Goal: Information Seeking & Learning: Check status

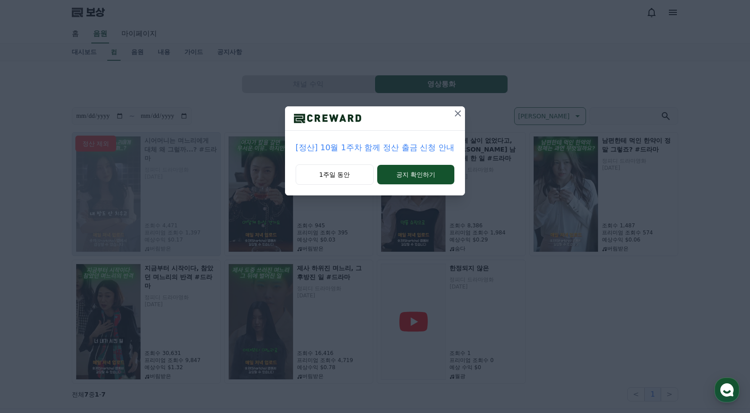
click at [458, 112] on icon at bounding box center [458, 113] width 6 height 6
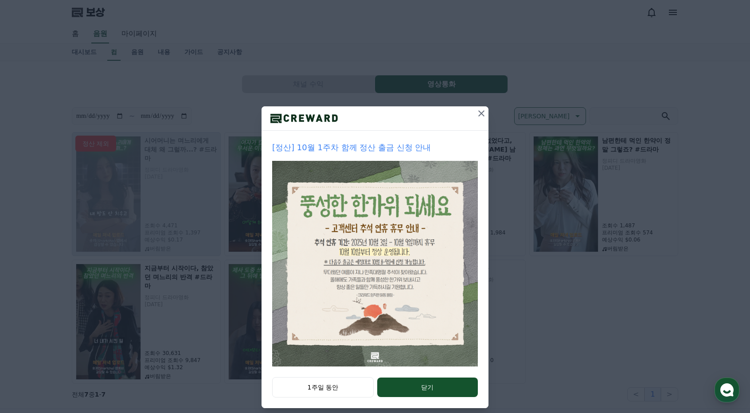
click at [478, 113] on icon at bounding box center [481, 113] width 6 height 6
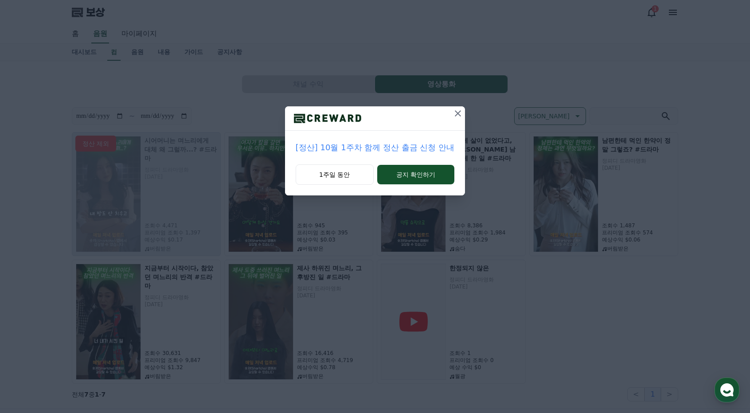
click at [458, 112] on icon at bounding box center [458, 113] width 6 height 6
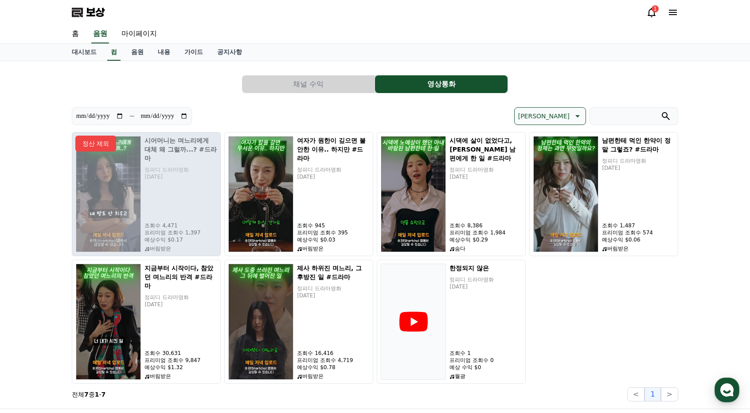
click at [325, 85] on button "채널 수익" at bounding box center [308, 84] width 133 height 18
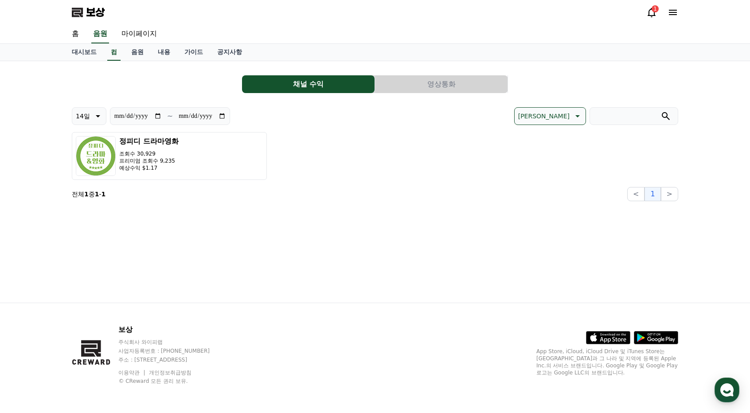
click at [443, 82] on font "영상통화" at bounding box center [441, 84] width 28 height 8
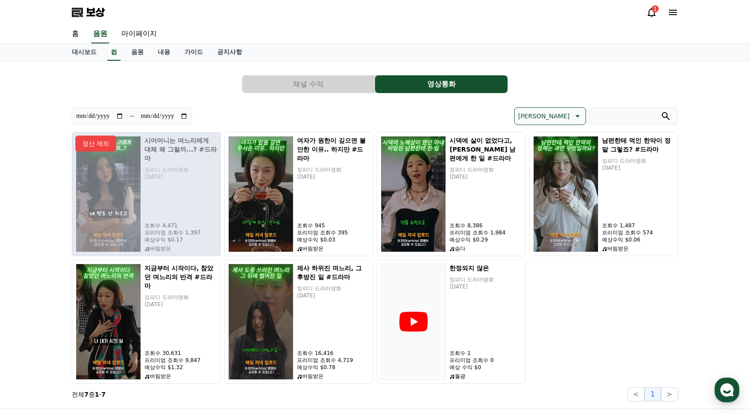
click at [465, 109] on div "[PERSON_NAME]" at bounding box center [526, 116] width 303 height 18
click at [137, 51] on font "음원" at bounding box center [137, 51] width 12 height 7
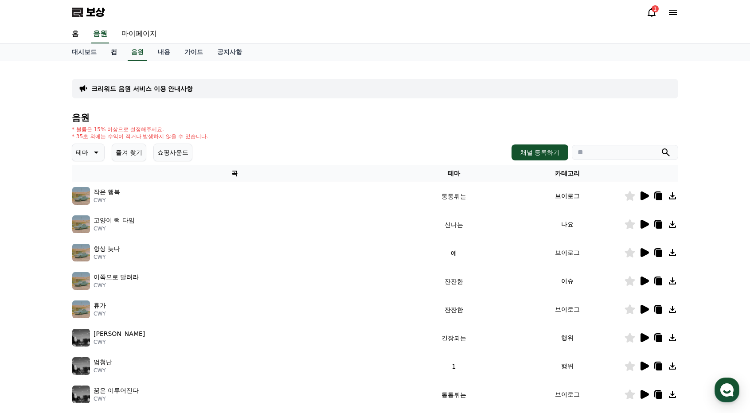
click at [113, 53] on font "컴" at bounding box center [114, 51] width 6 height 7
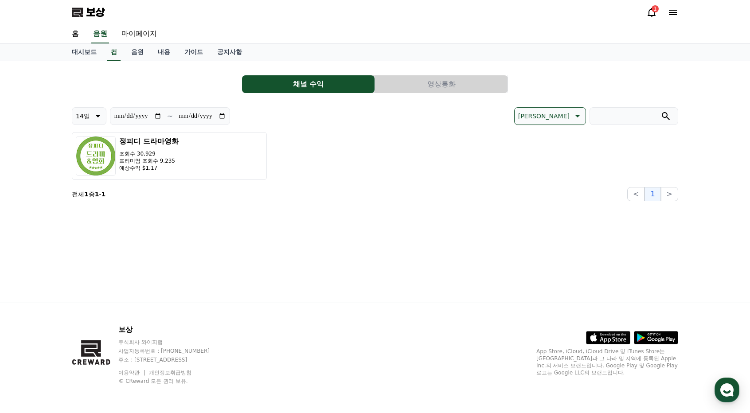
click at [465, 84] on button "영상통화" at bounding box center [441, 84] width 133 height 18
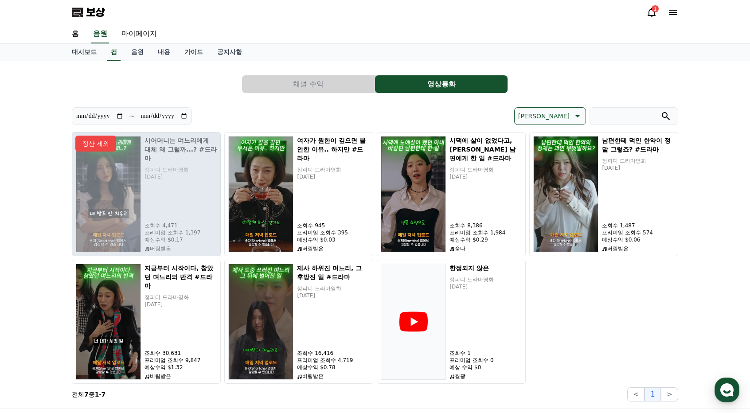
click at [650, 12] on icon at bounding box center [651, 12] width 11 height 11
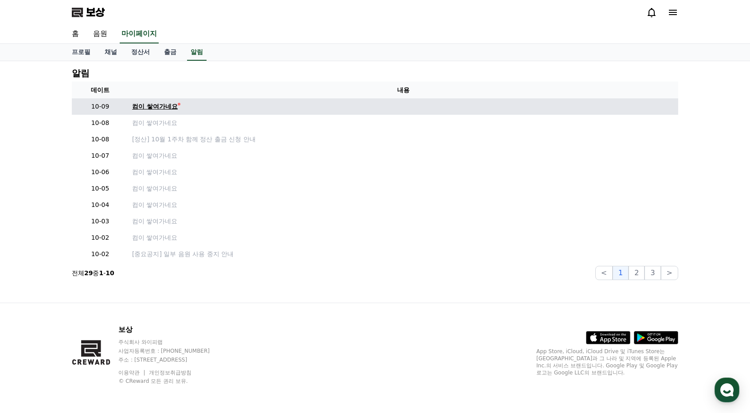
click at [170, 107] on font "컴이 쌓여가네요" at bounding box center [155, 106] width 46 height 7
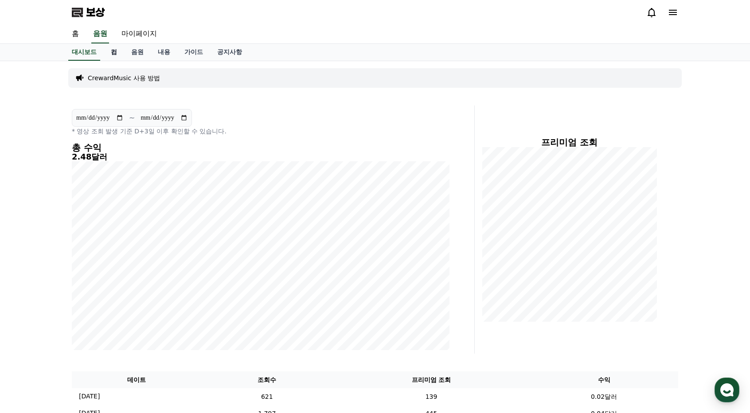
click at [117, 54] on link "컴" at bounding box center [114, 52] width 20 height 17
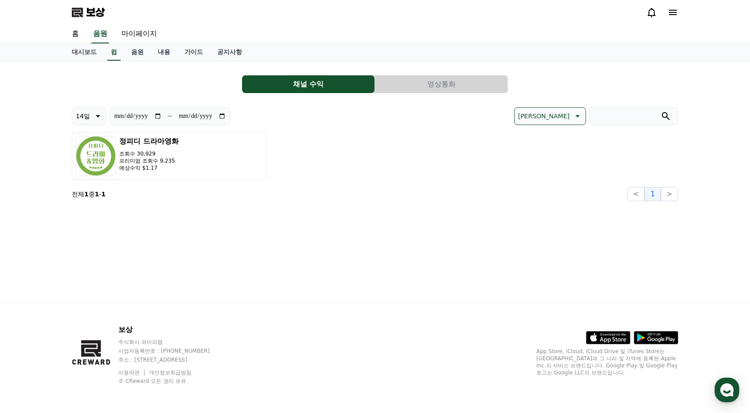
click at [654, 11] on icon at bounding box center [652, 12] width 8 height 9
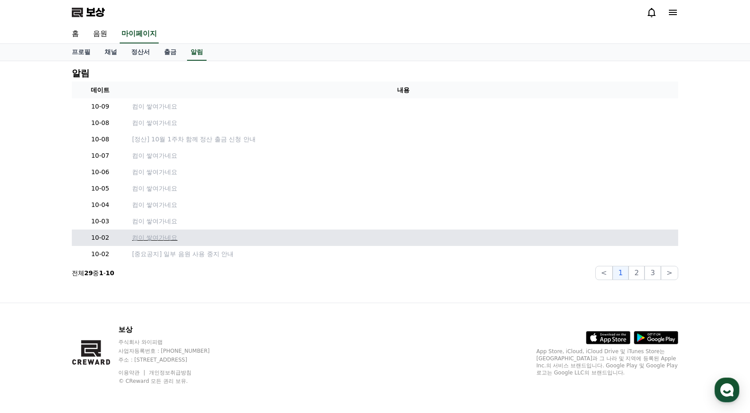
click at [148, 241] on font "컴이 쌓여가네요" at bounding box center [154, 237] width 45 height 7
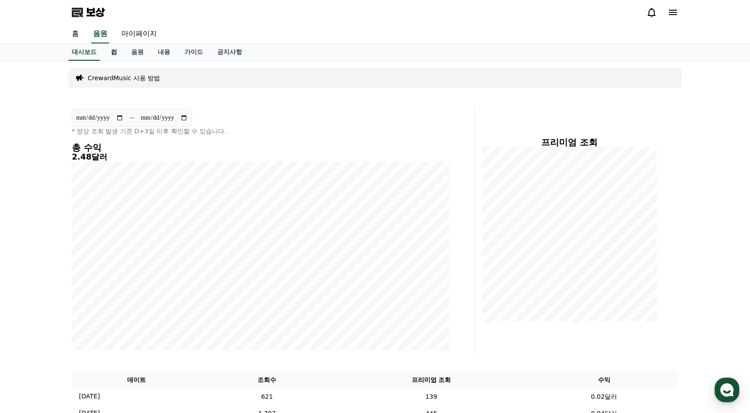
click at [115, 49] on font "컴" at bounding box center [114, 51] width 6 height 7
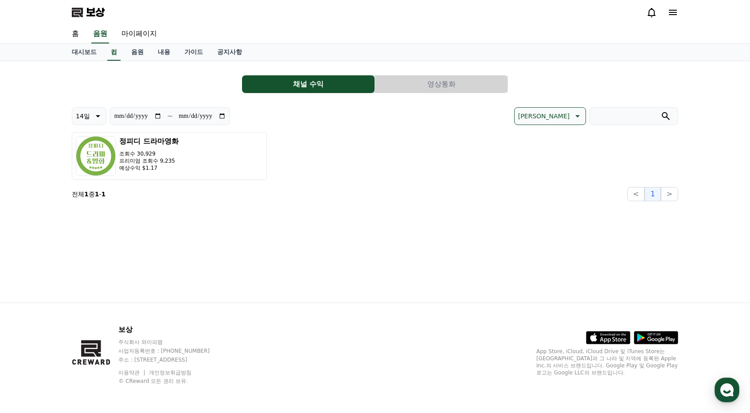
click at [457, 82] on button "영상통화" at bounding box center [441, 84] width 133 height 18
